Goal: Information Seeking & Learning: Find specific fact

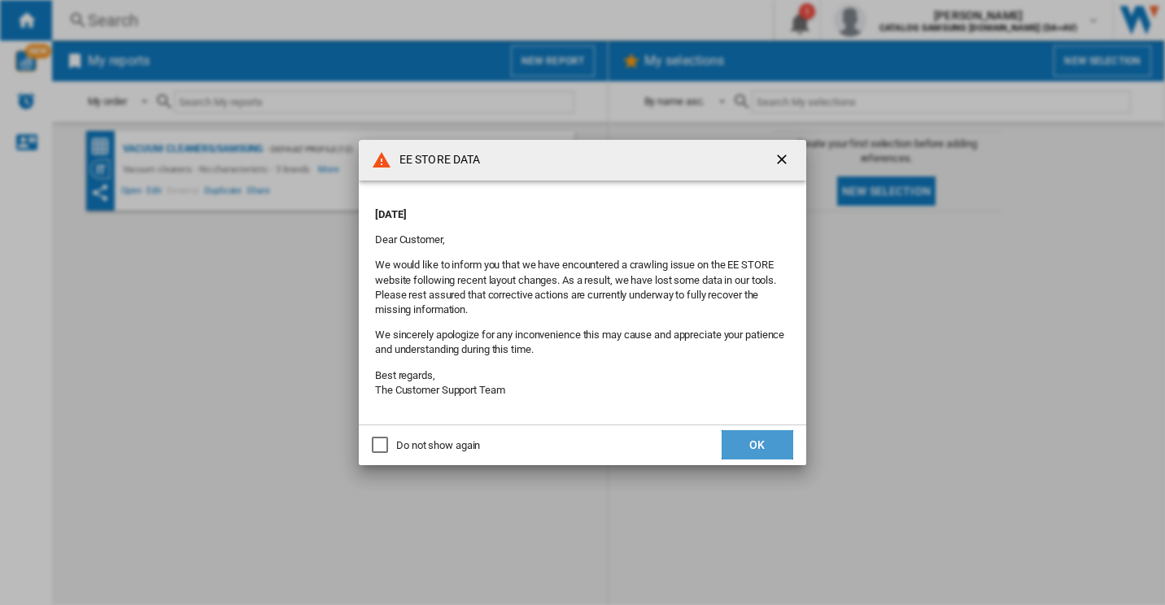
click at [749, 441] on button "OK" at bounding box center [758, 444] width 72 height 29
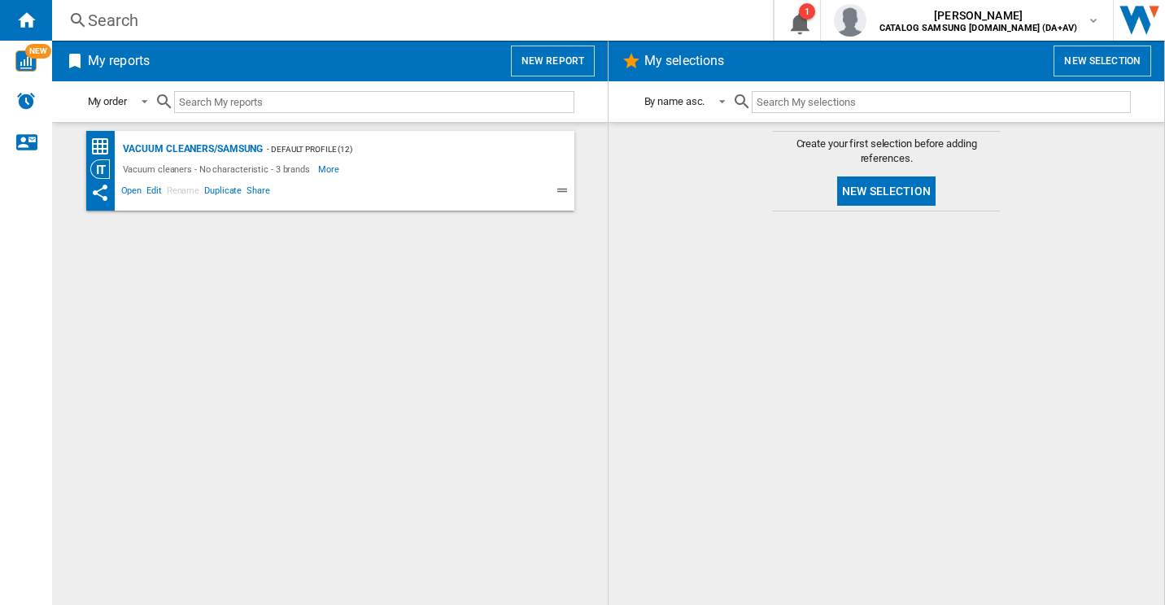
click at [215, 103] on input "text" at bounding box center [374, 102] width 400 height 22
click at [287, 23] on div "Search" at bounding box center [409, 20] width 643 height 23
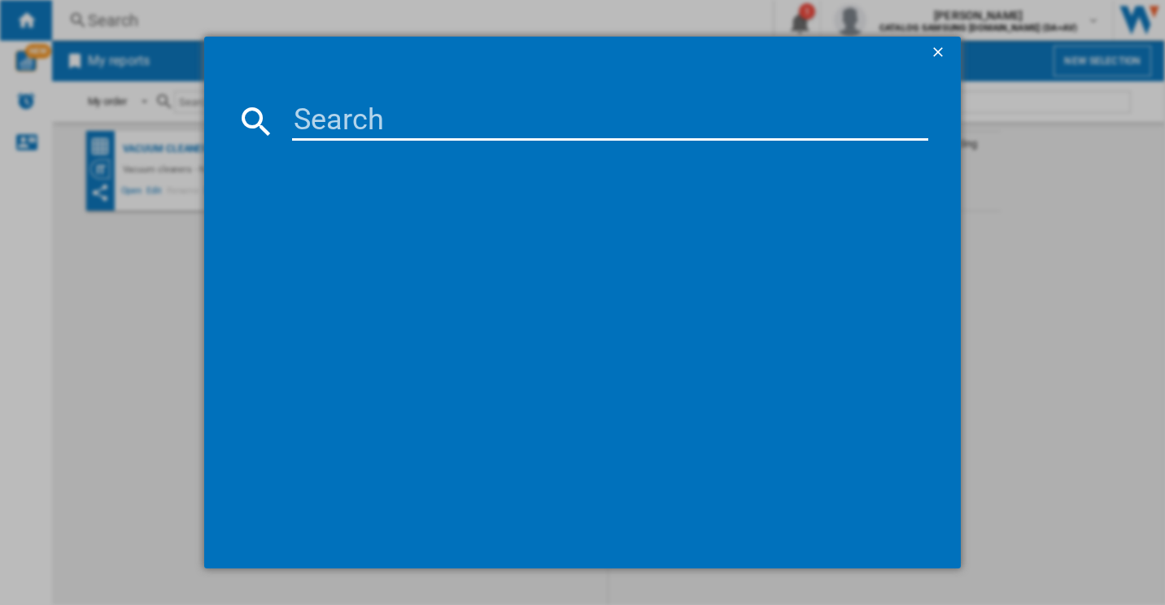
click at [388, 113] on input at bounding box center [610, 121] width 637 height 39
paste input "VS80F28DGS/EU"
type input "VS80F28DGS/EU"
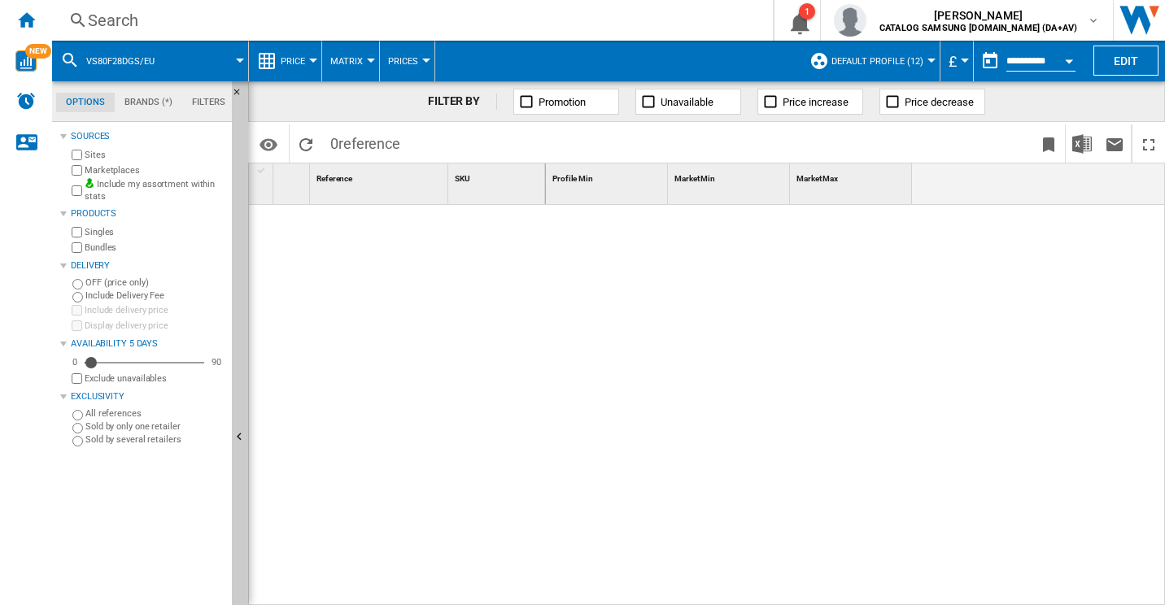
click at [160, 55] on button "VS80F28DGS/EU" at bounding box center [128, 61] width 85 height 41
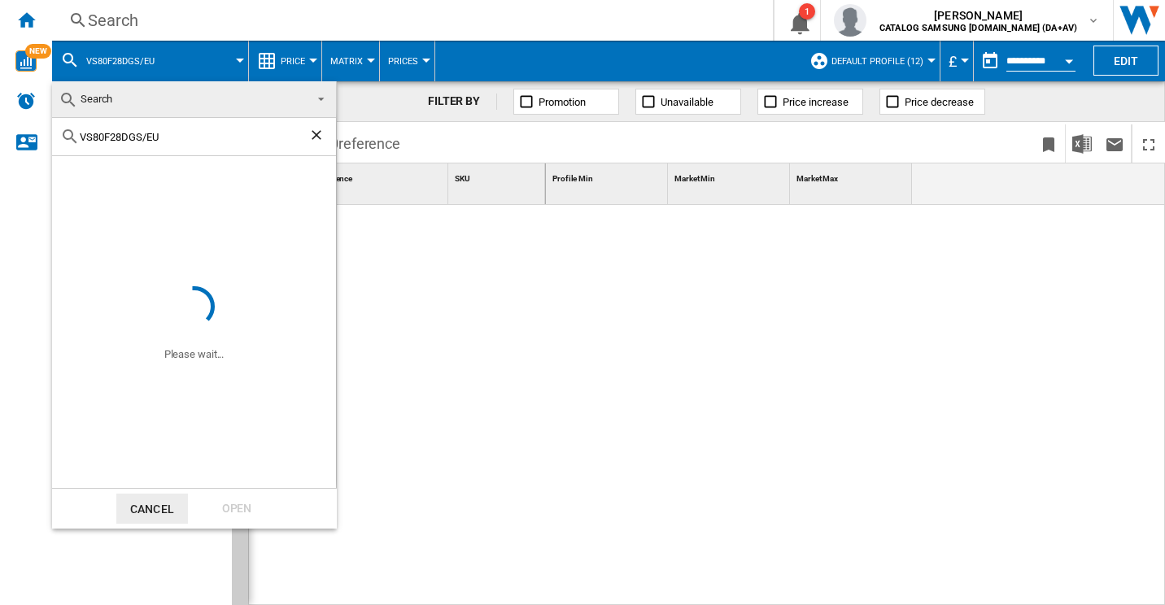
click at [187, 141] on input "VS80F28DGS/EU" at bounding box center [194, 137] width 229 height 12
type input "VS80F28DGS"
click at [230, 500] on div "Open" at bounding box center [237, 509] width 72 height 30
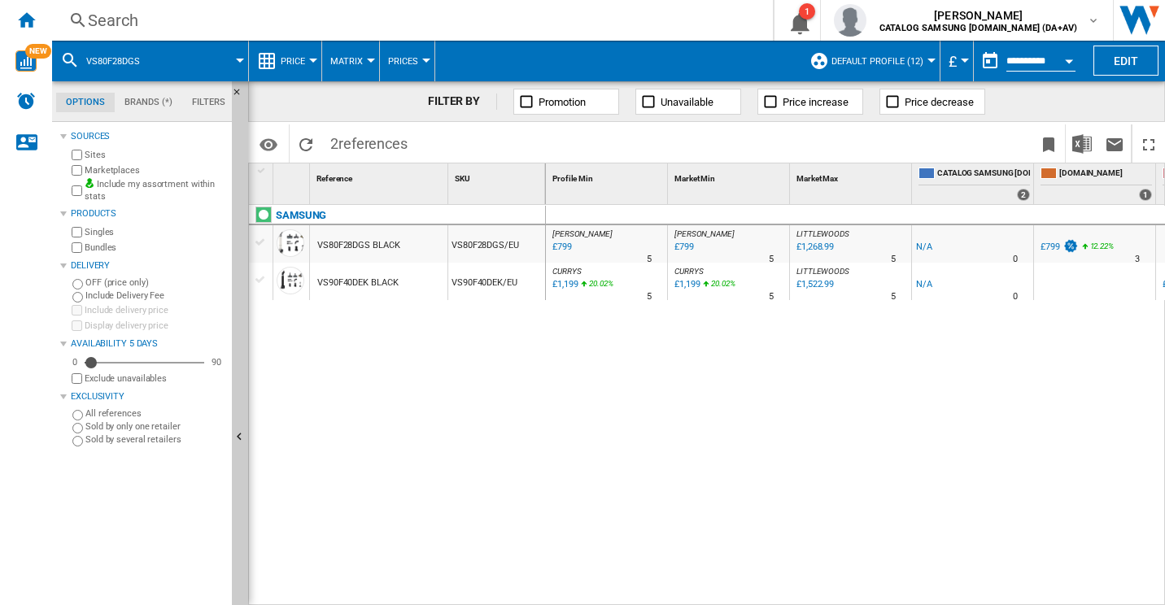
click at [156, 58] on div "VS80F28DGS" at bounding box center [150, 61] width 180 height 41
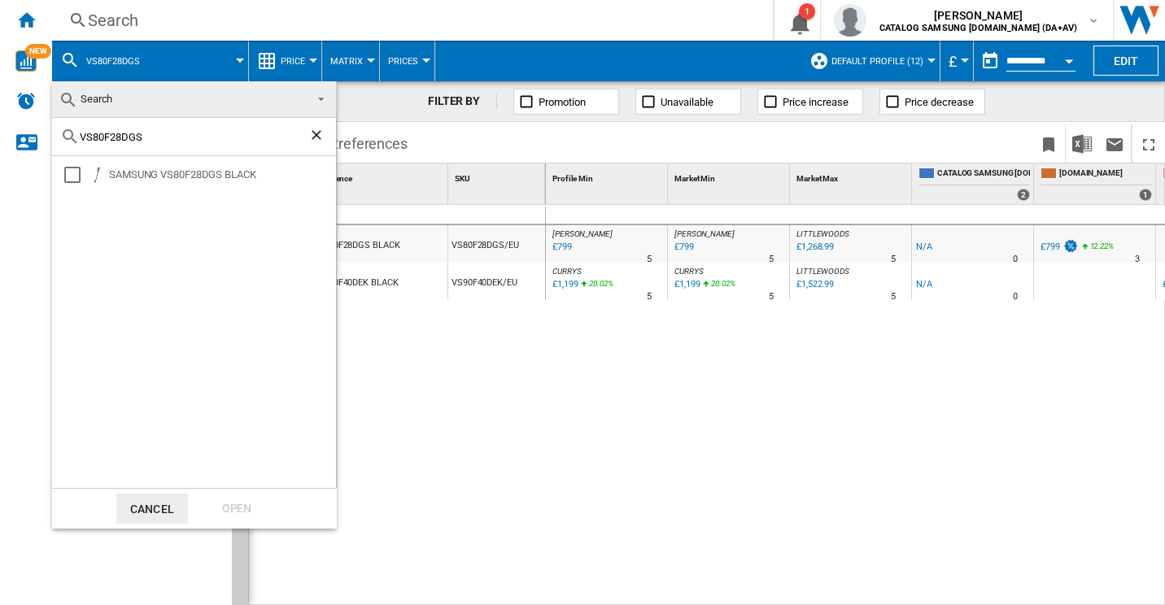
click at [166, 128] on div "VS80F28DGS" at bounding box center [194, 137] width 284 height 38
click at [172, 134] on input "VS80F28DGS" at bounding box center [194, 137] width 229 height 12
paste input "R7MD97714G/EU"
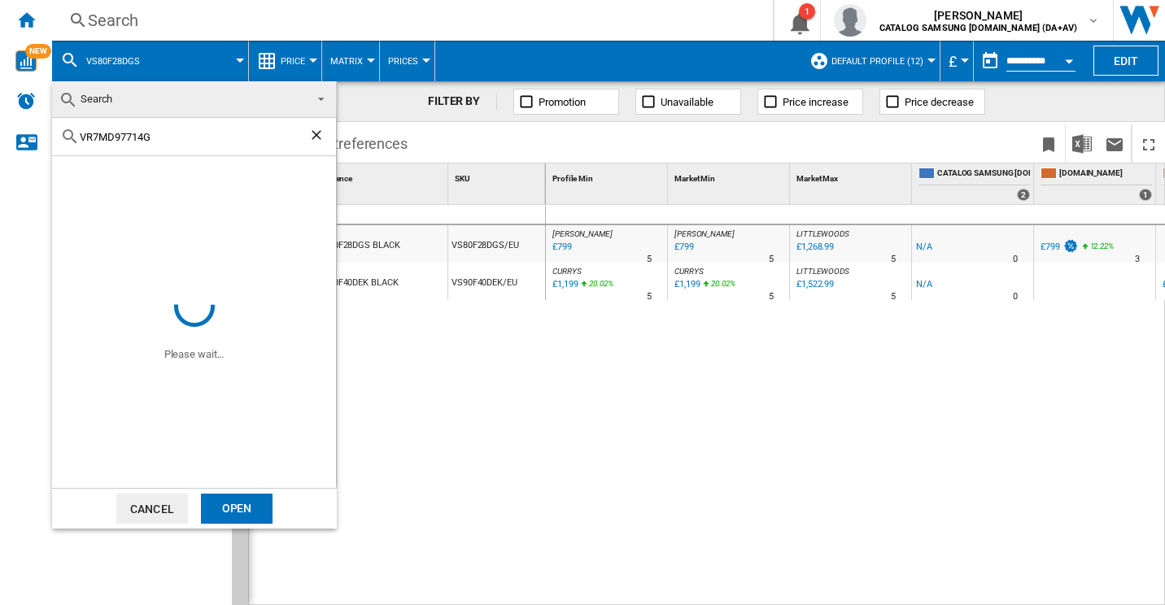
type input "VR7MD97714G"
click at [208, 512] on div "Open" at bounding box center [237, 509] width 72 height 30
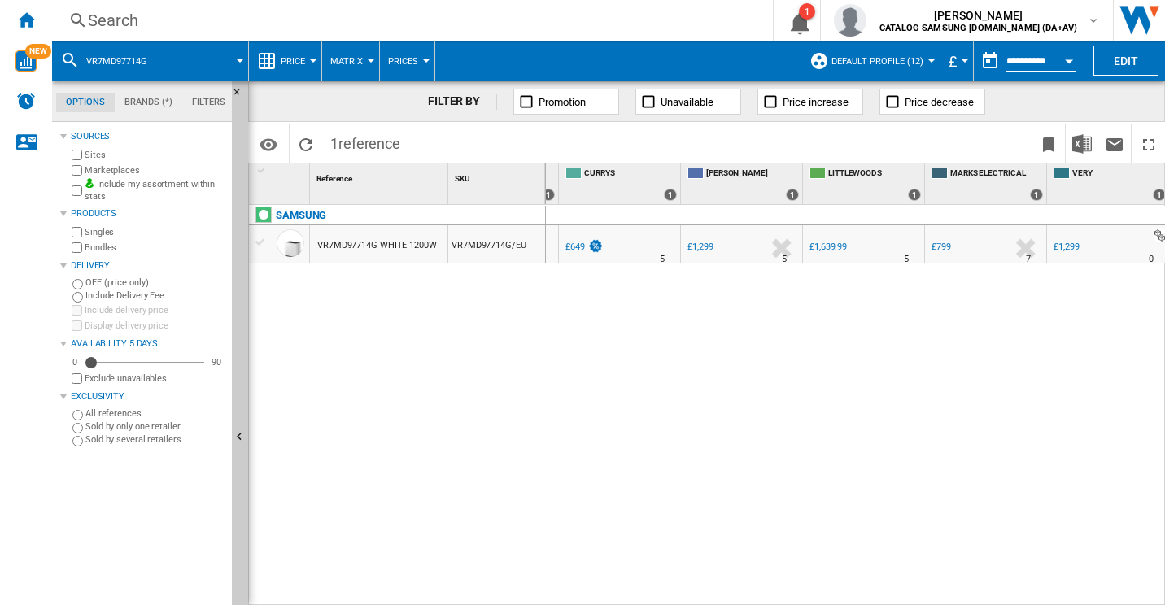
scroll to position [0, 967]
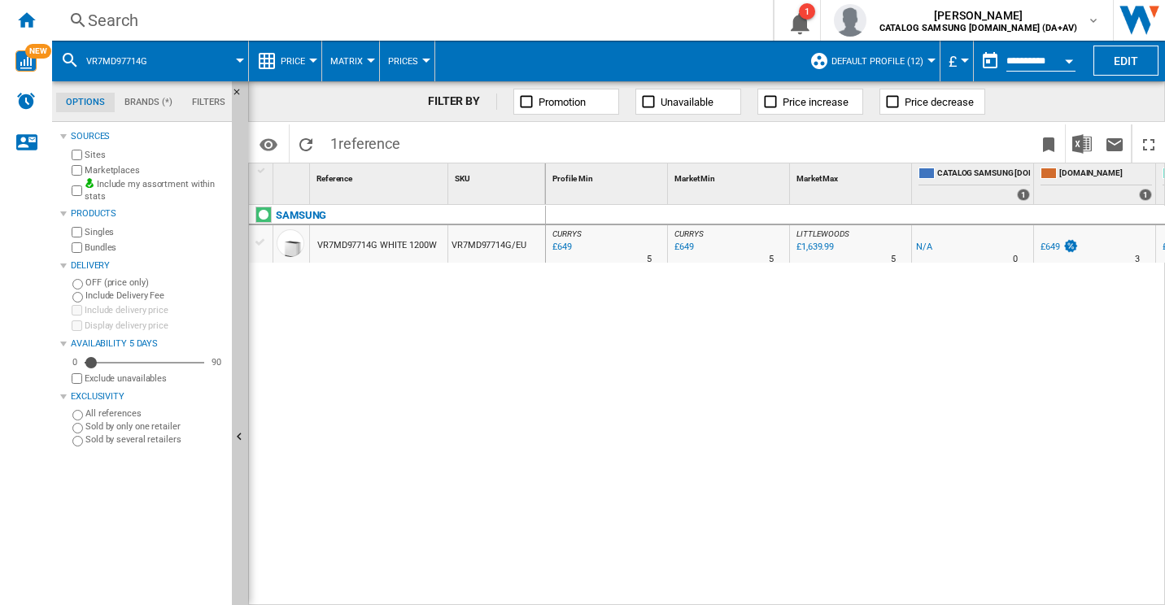
click at [170, 55] on span at bounding box center [205, 61] width 70 height 41
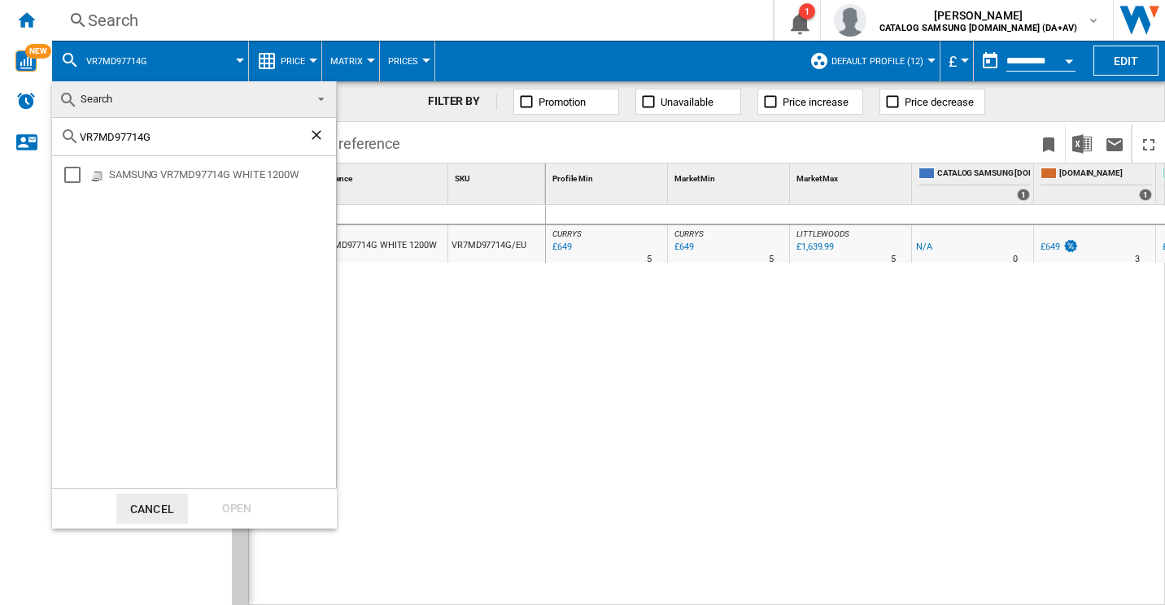
click at [181, 134] on input "VR7MD97714G" at bounding box center [194, 137] width 229 height 12
click at [181, 133] on input "VR7MD97714G" at bounding box center [194, 137] width 229 height 12
paste input "text"
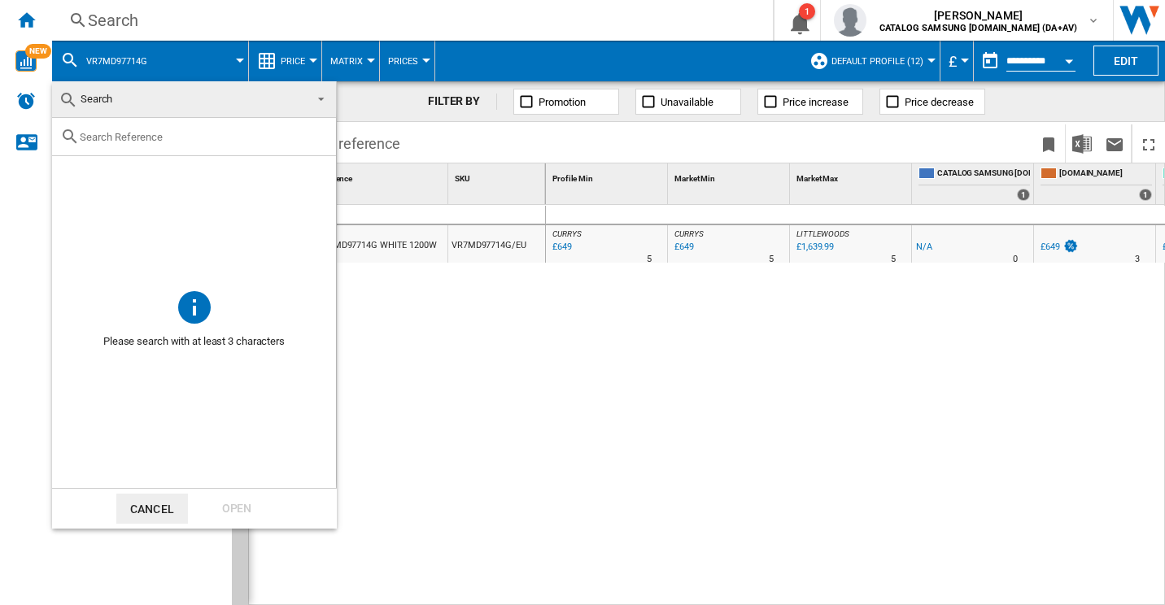
click at [178, 135] on input "text" at bounding box center [204, 137] width 248 height 12
paste input "text"
click at [138, 125] on div at bounding box center [194, 137] width 284 height 38
click at [143, 137] on input "text" at bounding box center [204, 137] width 248 height 12
paste input "VR7MD96514G/EU"
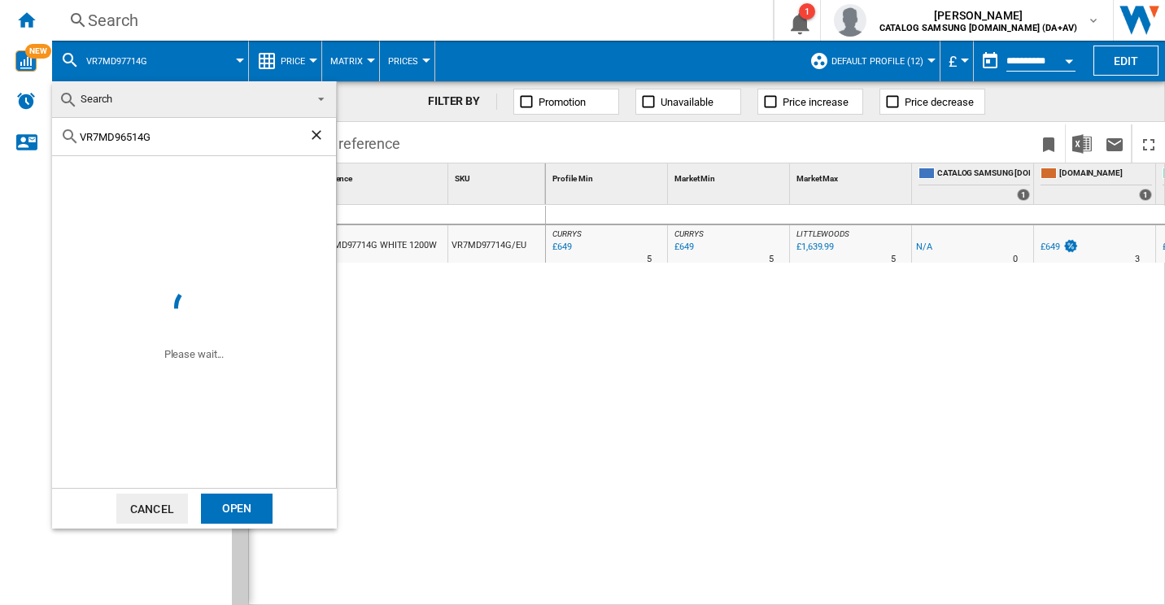
type input "VR7MD96514G"
click at [234, 500] on div "Open" at bounding box center [237, 509] width 72 height 30
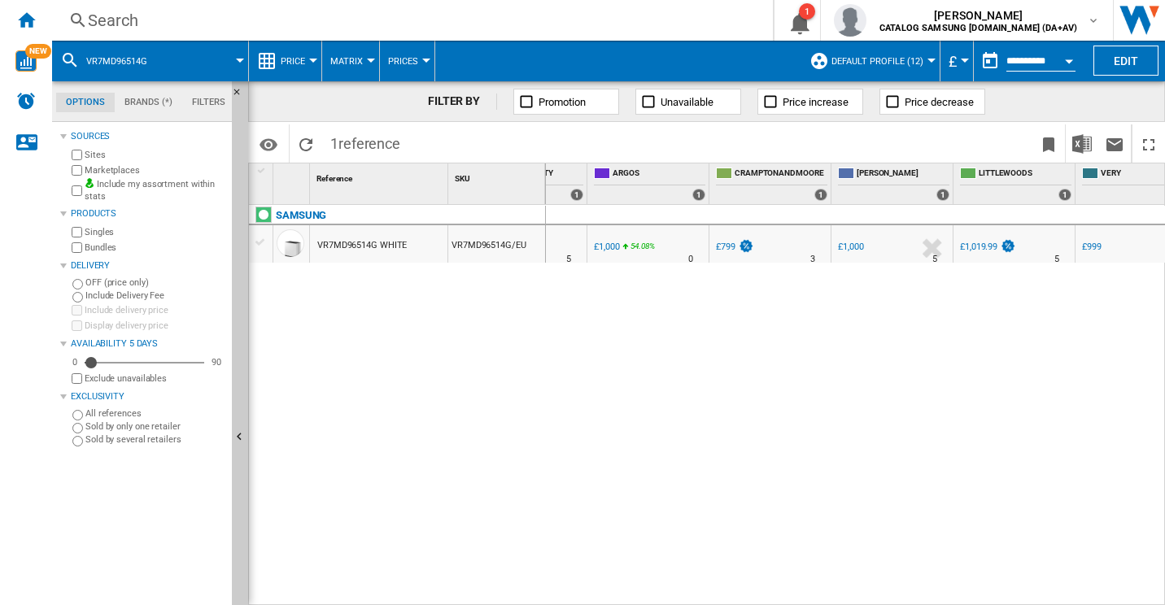
scroll to position [0, 657]
